Goal: Book appointment/travel/reservation

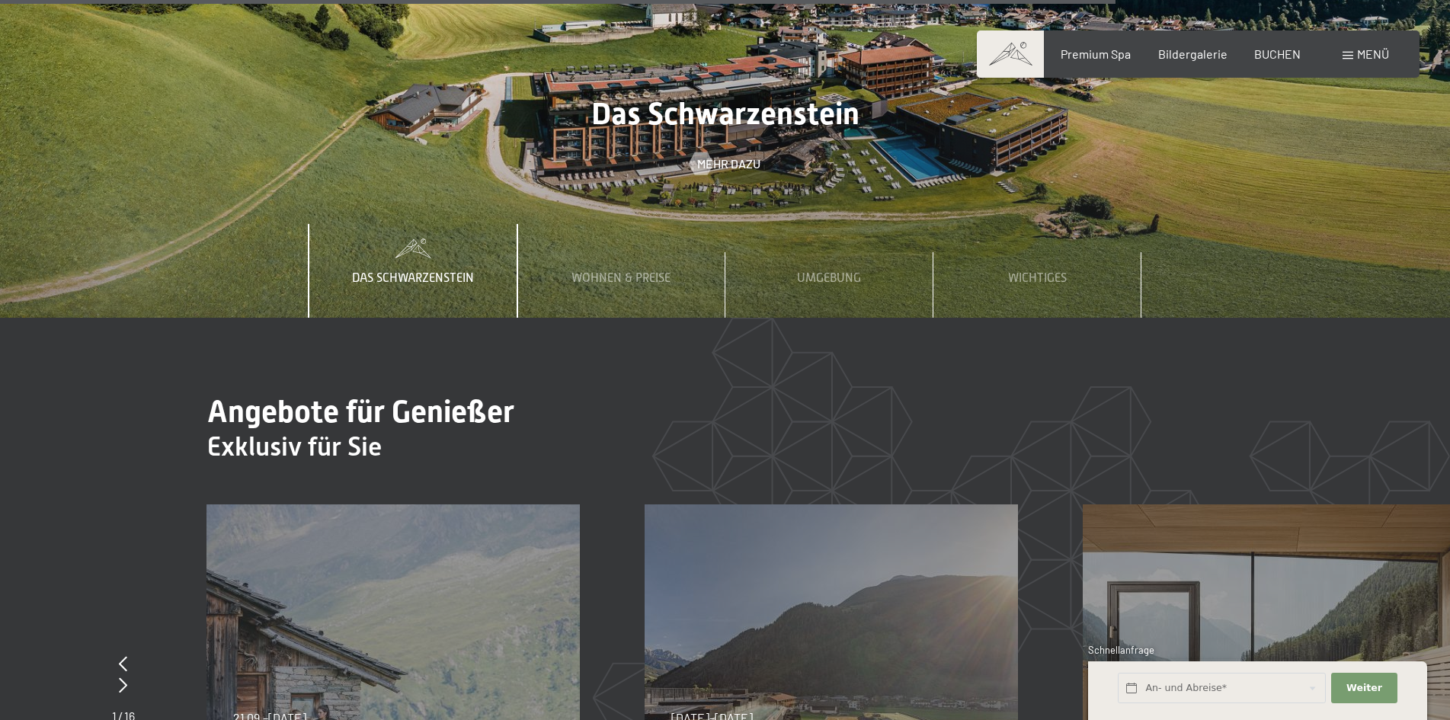
scroll to position [5941, 0]
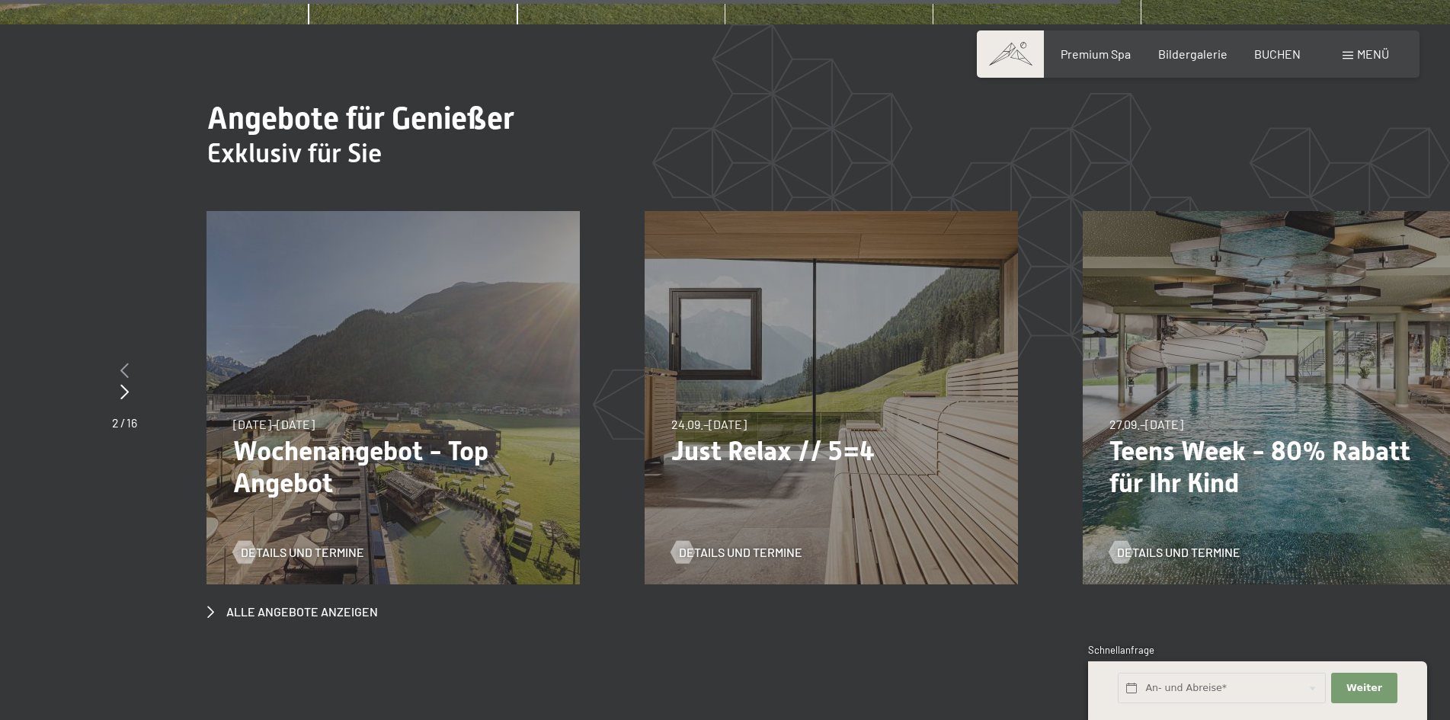
click at [120, 363] on icon at bounding box center [124, 370] width 8 height 15
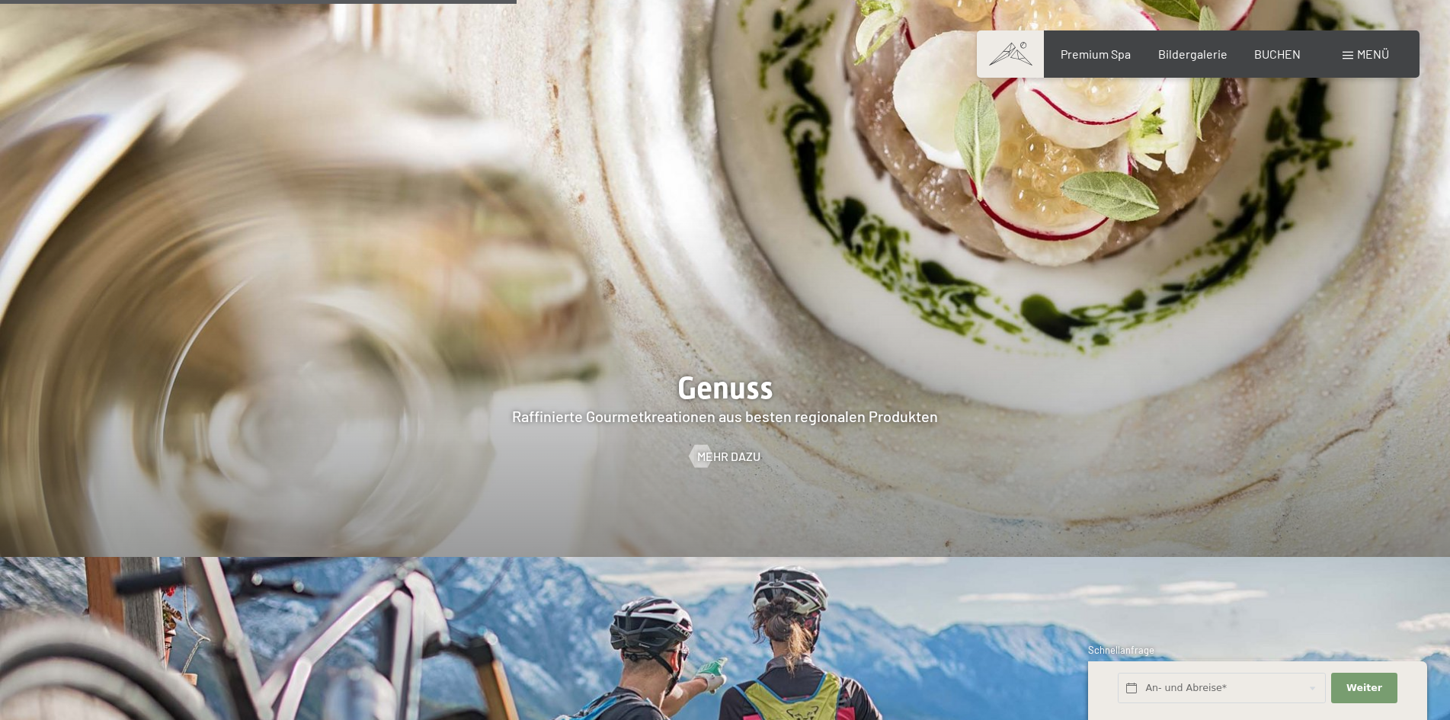
scroll to position [2741, 0]
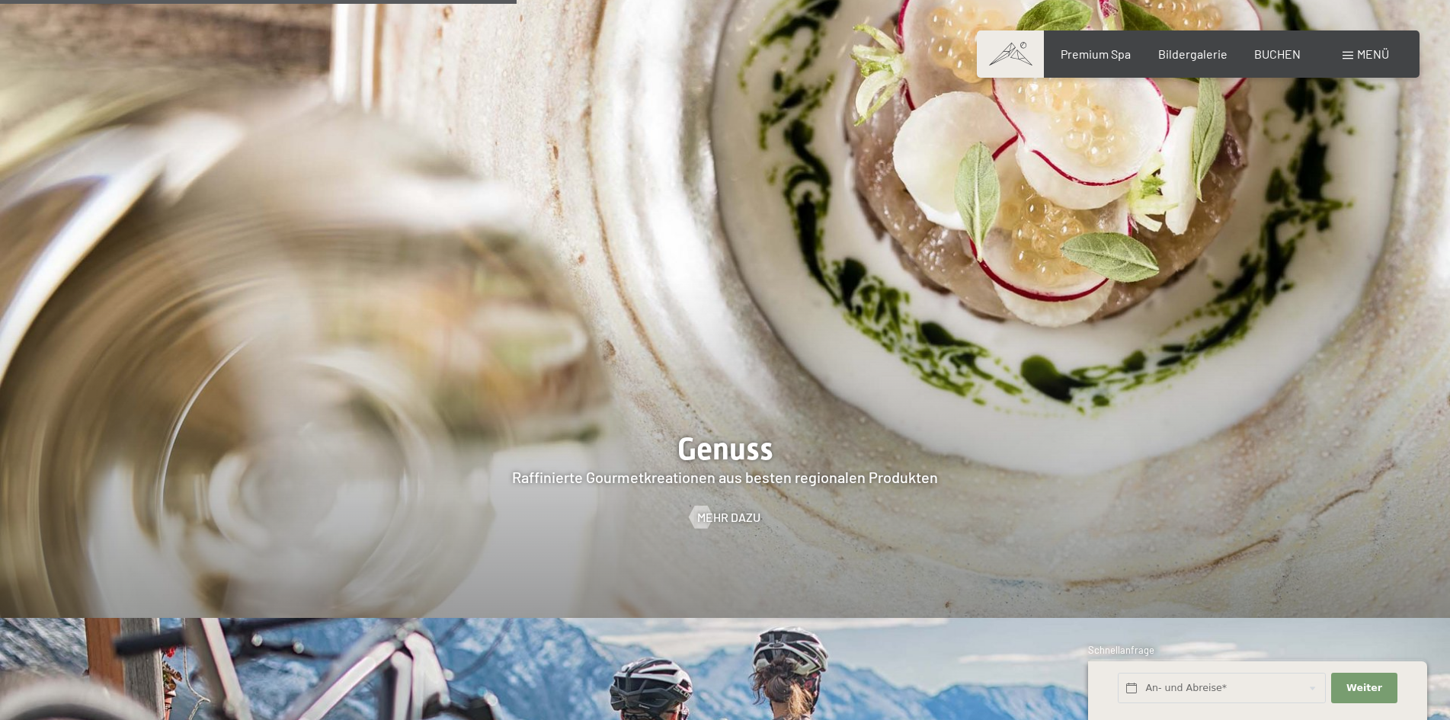
click at [1263, 62] on div "Buchen Anfragen Premium Spa Bildergalerie BUCHEN Menü DE IT EN Gutschein Bilder…" at bounding box center [1198, 54] width 382 height 17
click at [1269, 53] on span "BUCHEN" at bounding box center [1277, 51] width 46 height 14
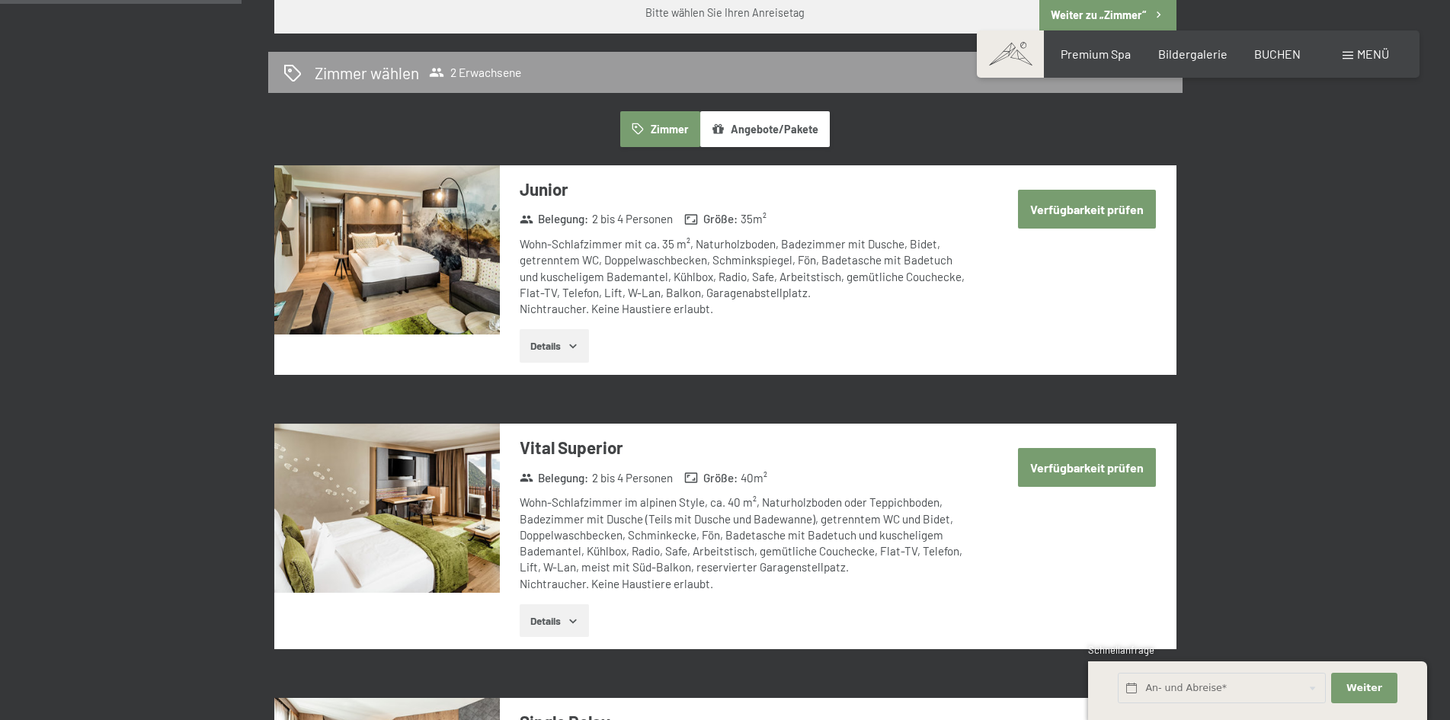
scroll to position [1219, 0]
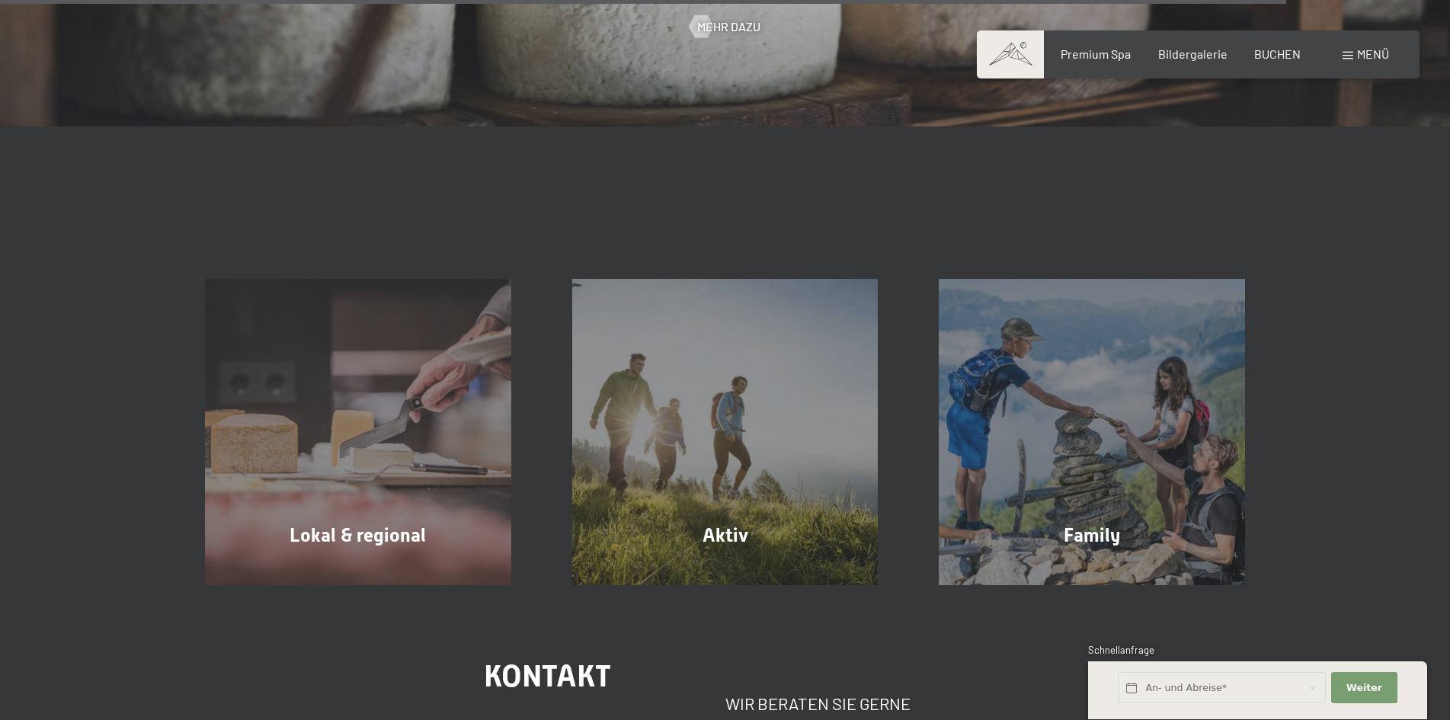
scroll to position [5181, 0]
